Goal: Information Seeking & Learning: Learn about a topic

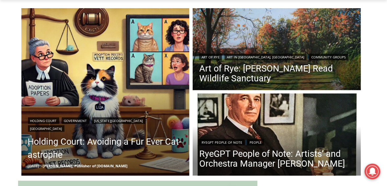
scroll to position [185, 0]
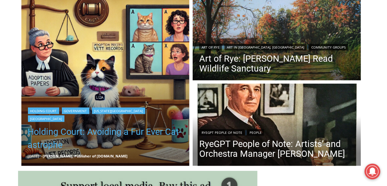
click at [107, 129] on link "Holding Court: Avoiding a Fur Ever Cat-astrophe" at bounding box center [105, 138] width 155 height 26
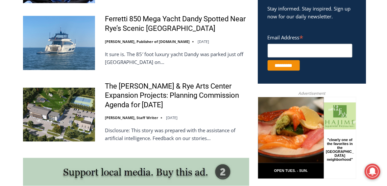
scroll to position [481, 0]
